Goal: Information Seeking & Learning: Find specific fact

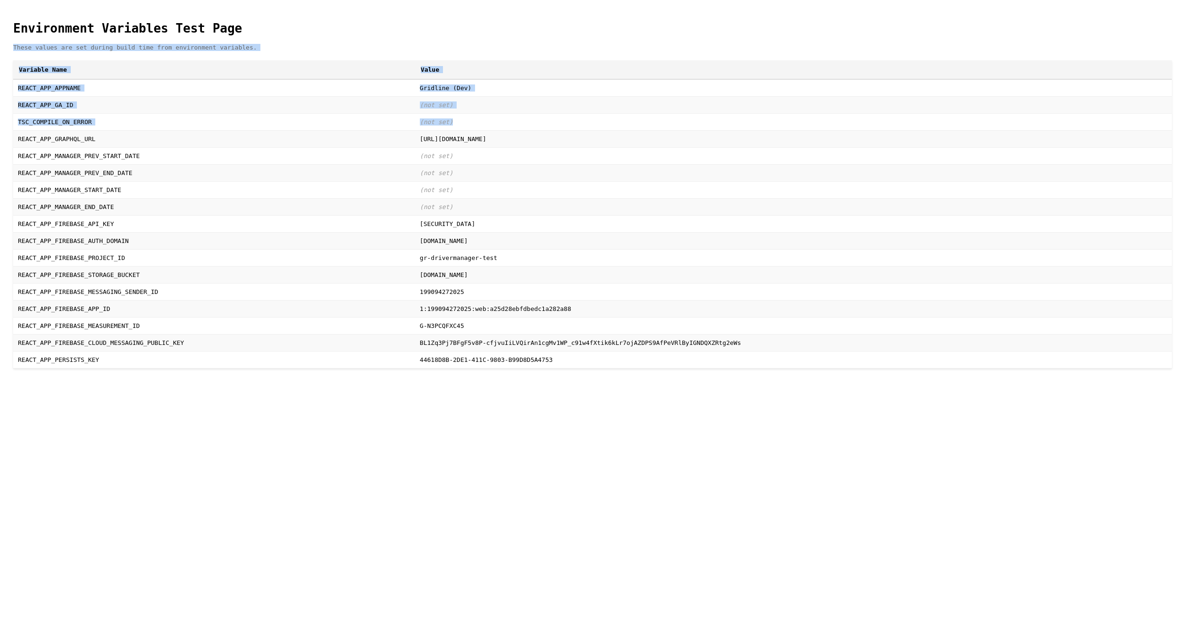
drag, startPoint x: 301, startPoint y: 139, endPoint x: 2, endPoint y: 136, distance: 299.2
click at [4, 136] on div "Environment Variables Test Page These values are set during build time from env…" at bounding box center [593, 191] width 1178 height 374
click at [415, 130] on td "(not set)" at bounding box center [793, 121] width 757 height 17
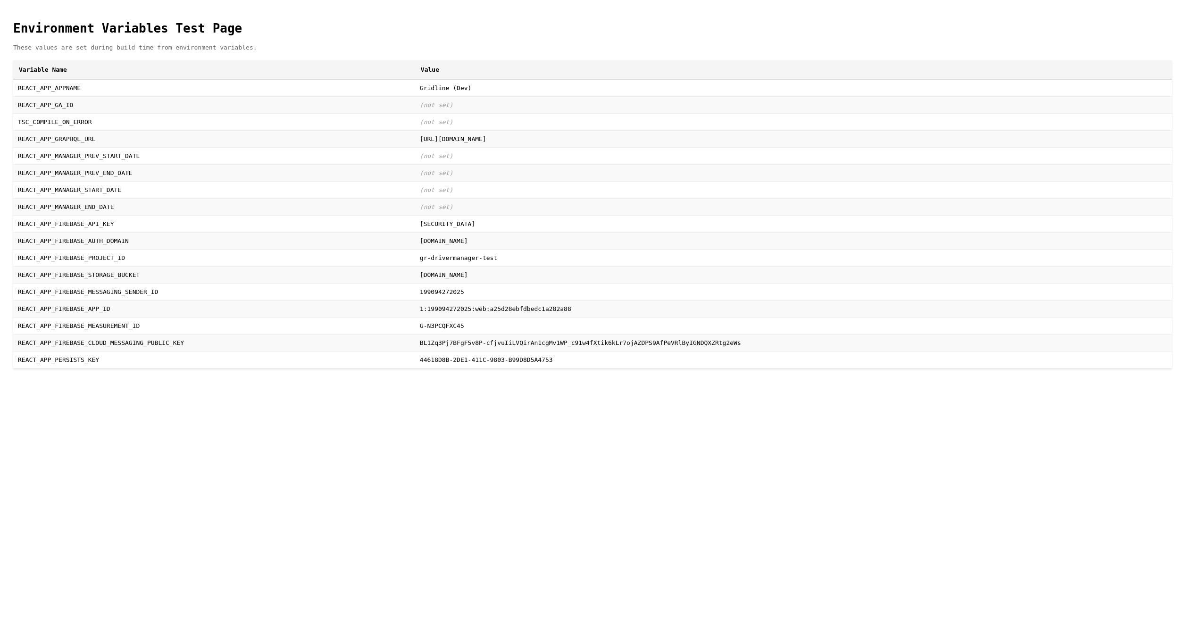
click at [90, 130] on td "TSC_COMPILE_ON_ERROR" at bounding box center [214, 121] width 402 height 17
click at [415, 147] on td "[URL][DOMAIN_NAME]" at bounding box center [793, 138] width 757 height 17
click at [50, 130] on td "TSC_COMPILE_ON_ERROR" at bounding box center [214, 121] width 402 height 17
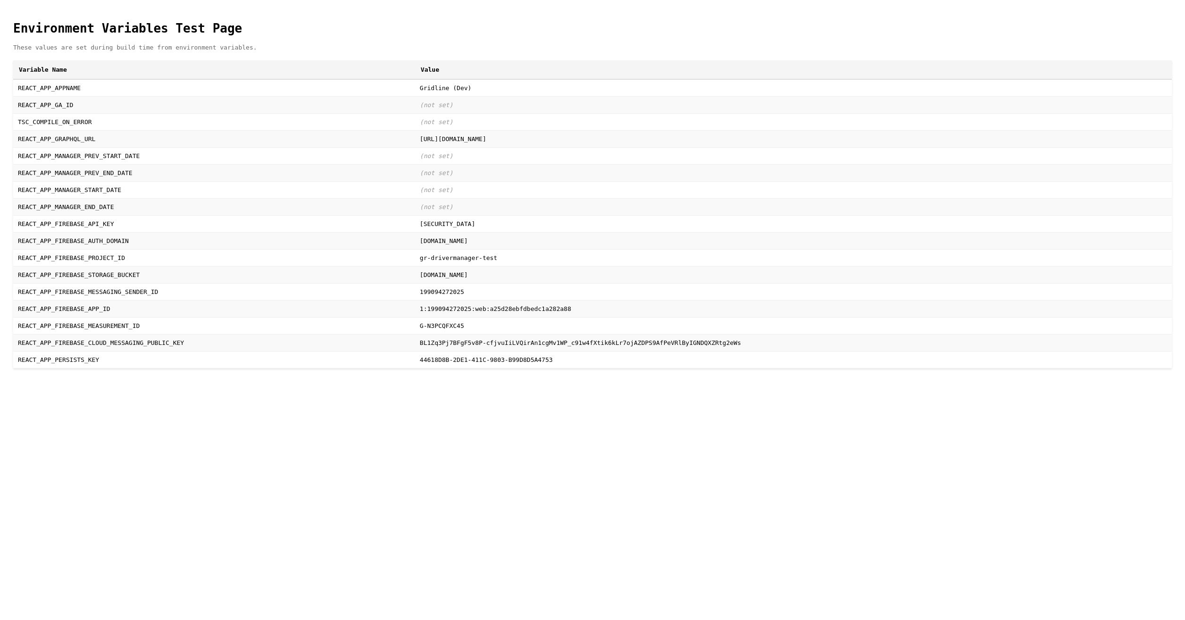
click at [196, 147] on td "REACT_APP_GRAPHQL_URL" at bounding box center [214, 138] width 402 height 17
click at [45, 113] on td "REACT_APP_GA_ID" at bounding box center [214, 104] width 402 height 17
drag, startPoint x: 45, startPoint y: 113, endPoint x: 49, endPoint y: 123, distance: 11.2
click at [49, 123] on td "TSC_COMPILE_ON_ERROR" at bounding box center [214, 121] width 402 height 17
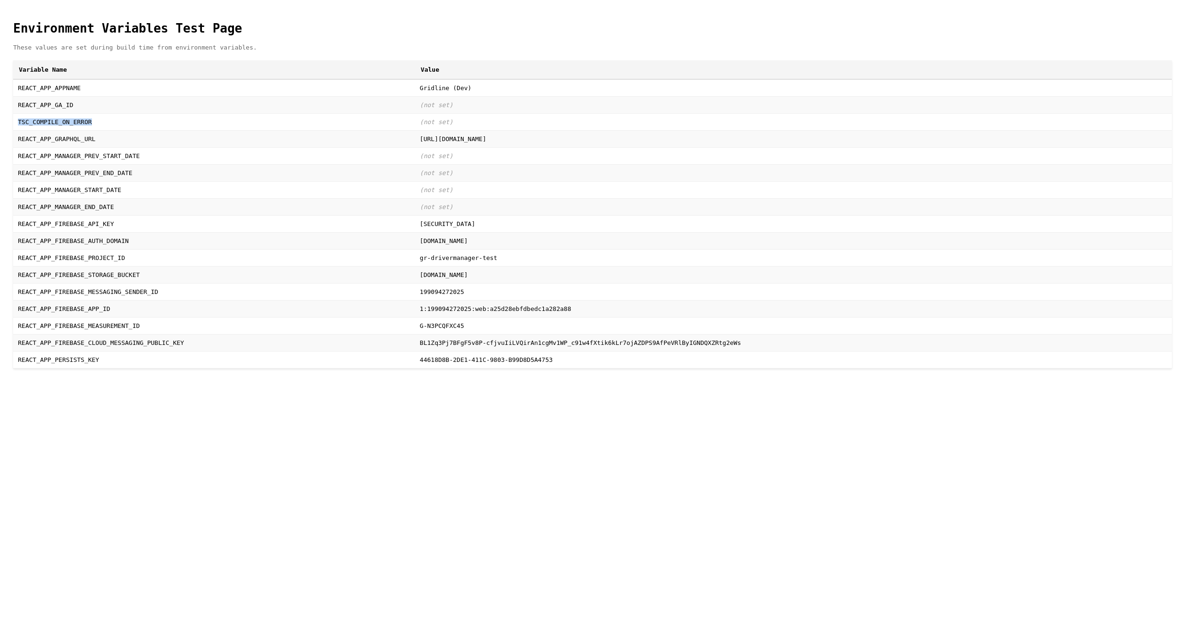
click at [49, 123] on td "TSC_COMPILE_ON_ERROR" at bounding box center [214, 121] width 402 height 17
drag, startPoint x: 49, startPoint y: 123, endPoint x: 84, endPoint y: 134, distance: 36.1
copy td "TSC_COMPILE_ON_ERROR"
